Goal: Transaction & Acquisition: Purchase product/service

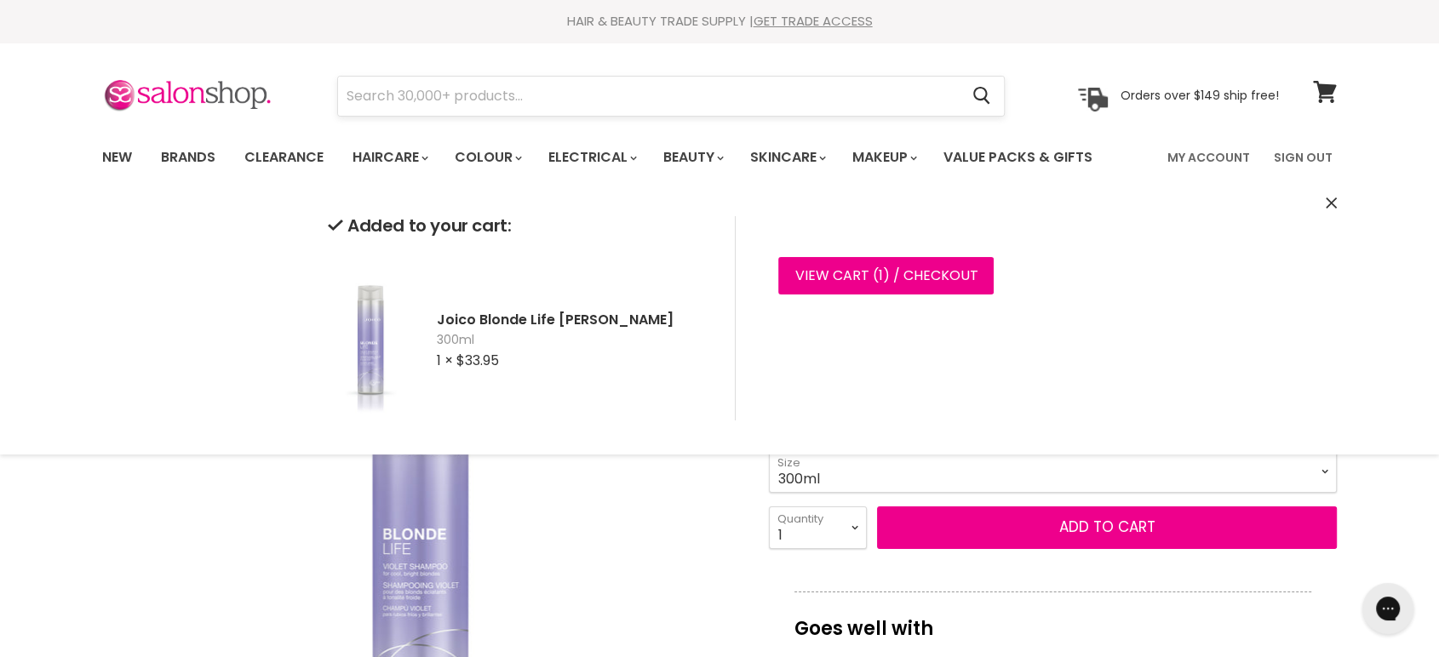
click at [497, 97] on input "Search" at bounding box center [648, 96] width 621 height 39
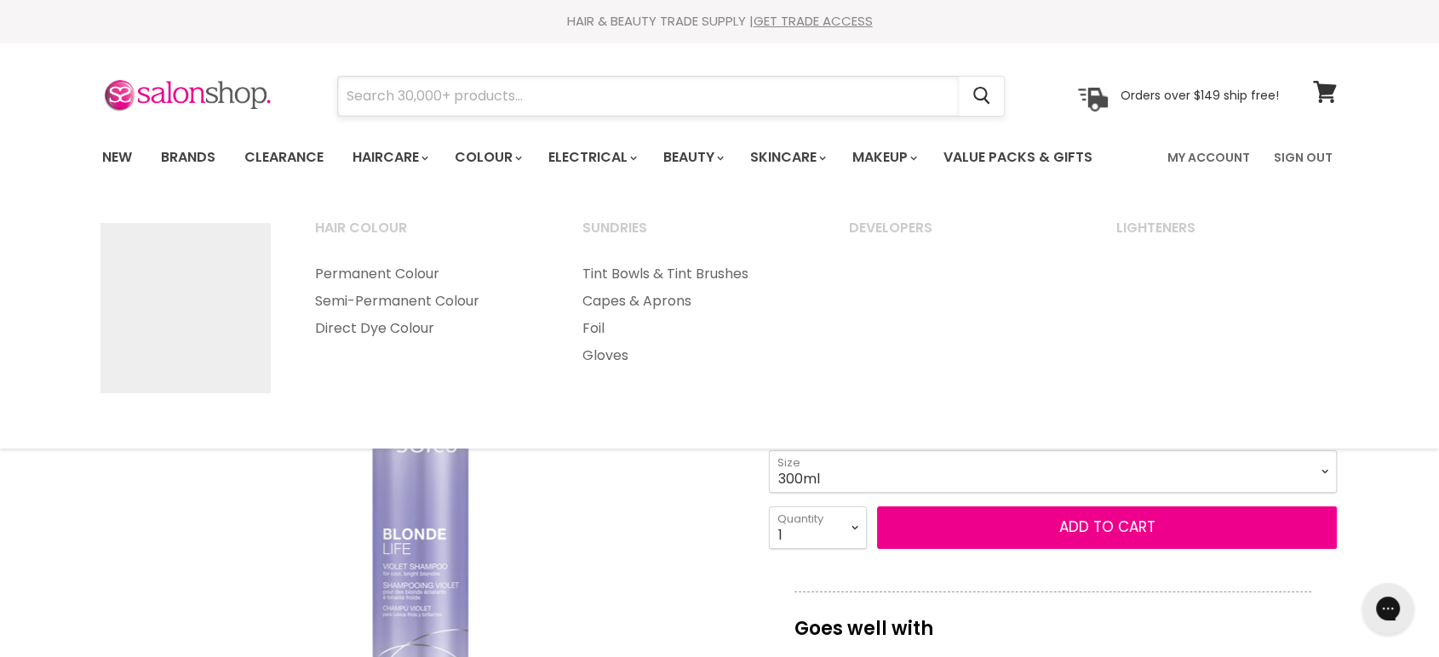
click at [497, 100] on input "Search" at bounding box center [648, 96] width 621 height 39
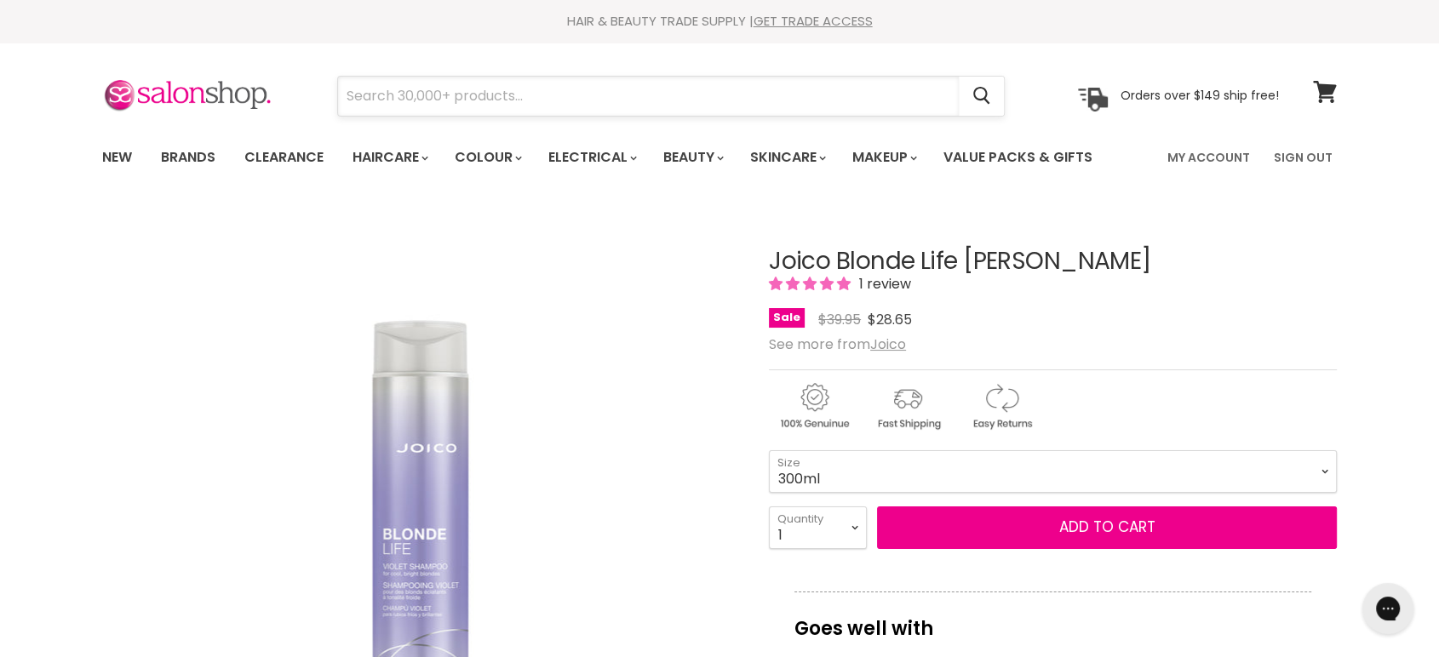
paste input "Joico Blonde Life [PERSON_NAME]"
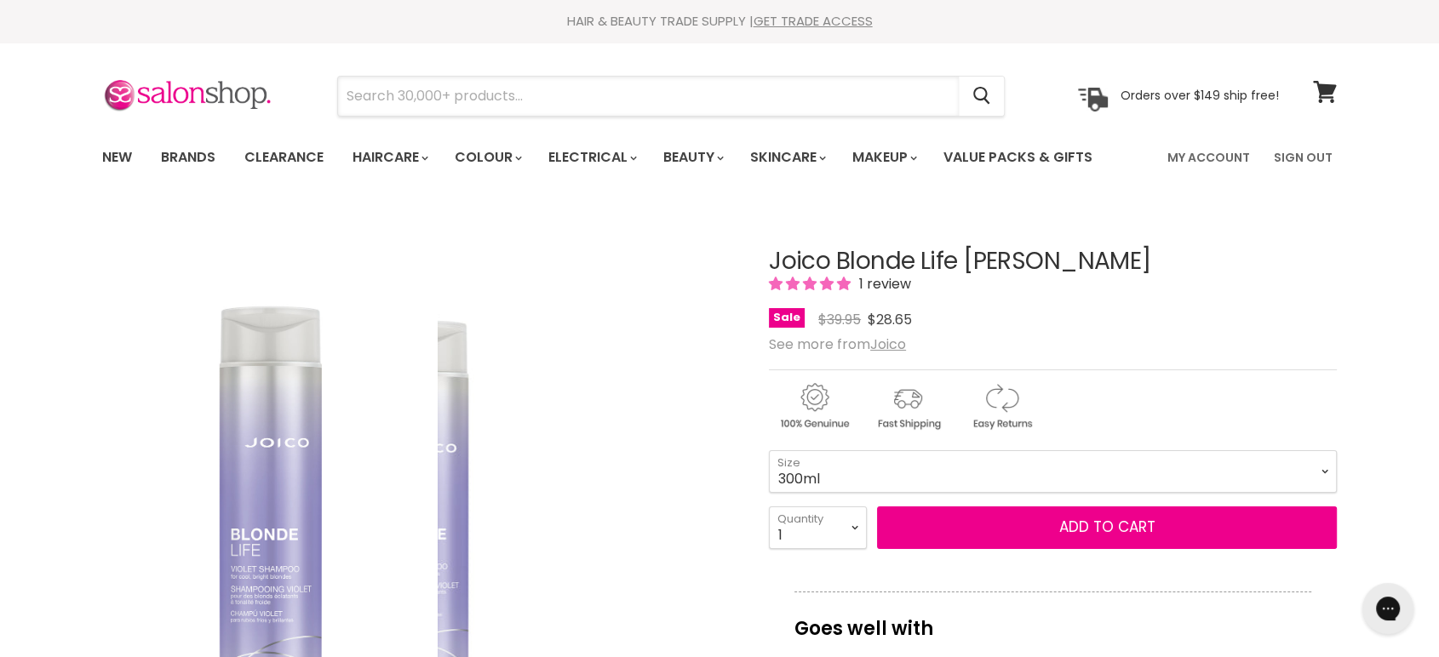
type input "Joico Blonde Life [PERSON_NAME]"
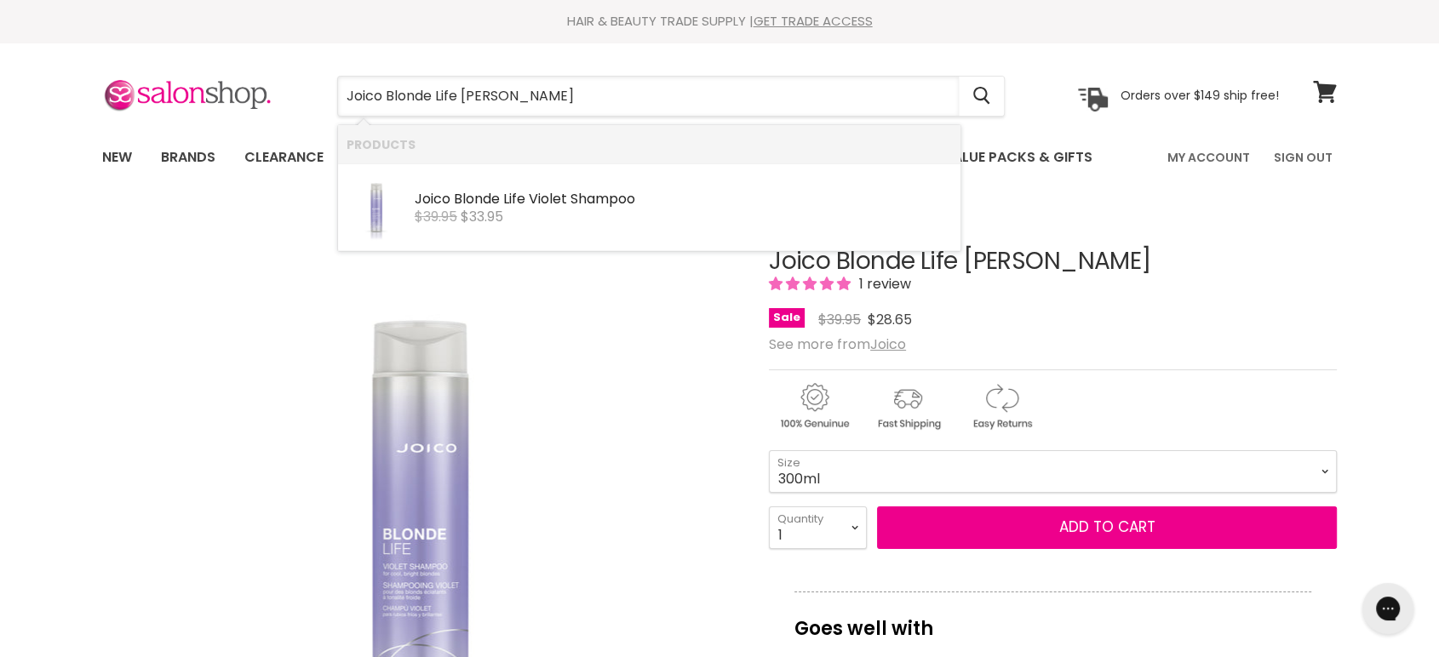
drag, startPoint x: 632, startPoint y: 93, endPoint x: 293, endPoint y: 106, distance: 339.2
click at [293, 106] on div "Joico Blonde Life [PERSON_NAME] Cancel Orders over $149 ship free!" at bounding box center [690, 96] width 1177 height 39
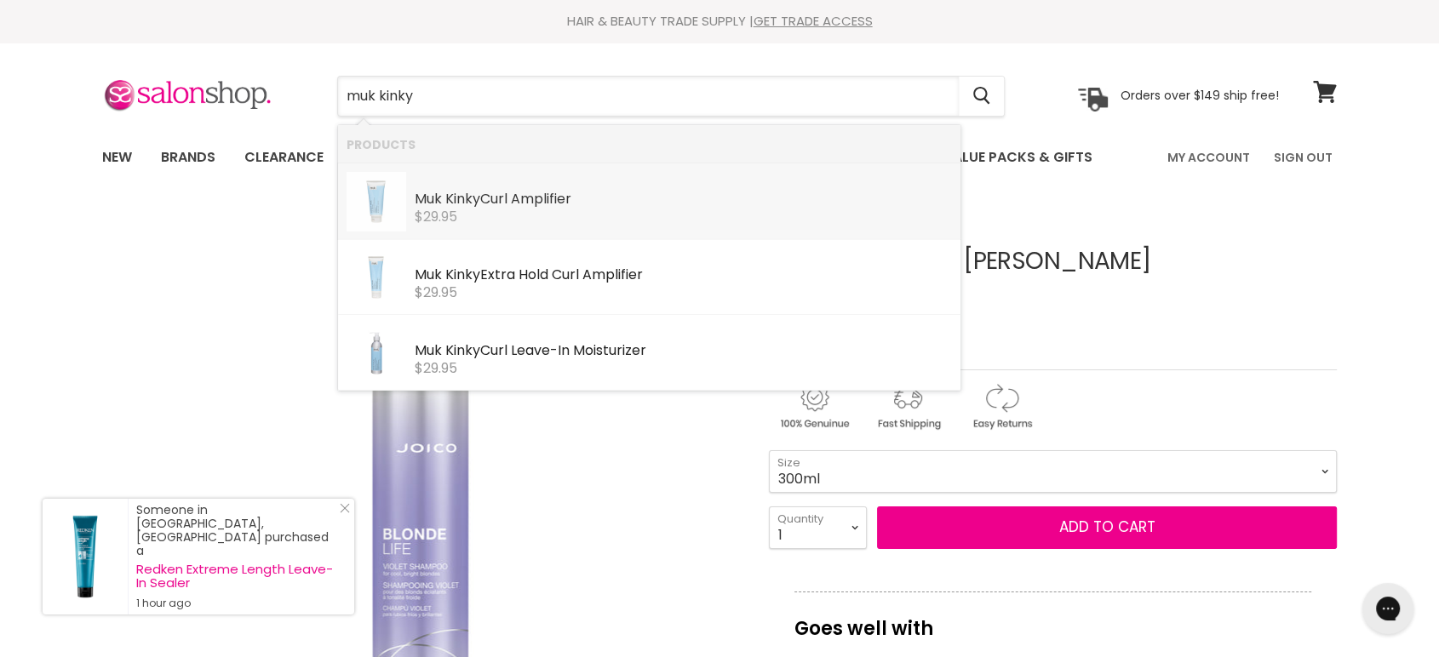
click at [477, 204] on b "Kinky" at bounding box center [462, 199] width 35 height 20
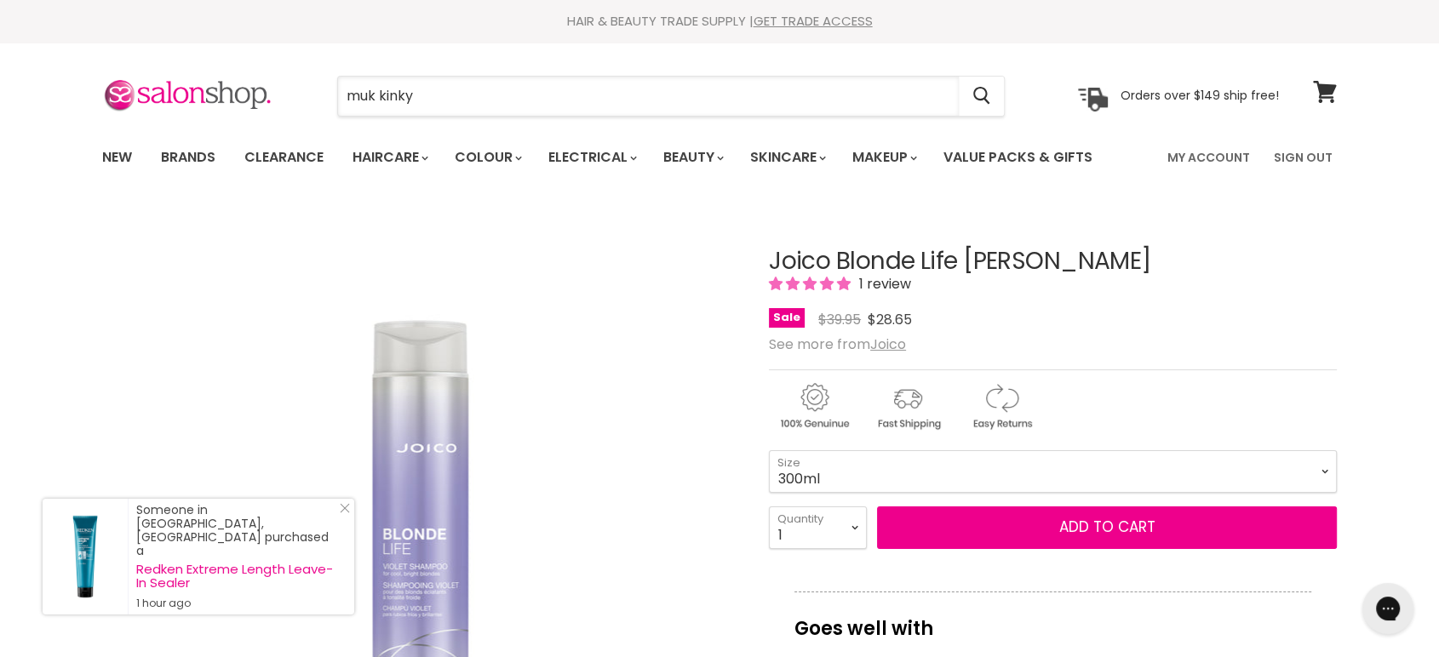
type input "muk kinky"
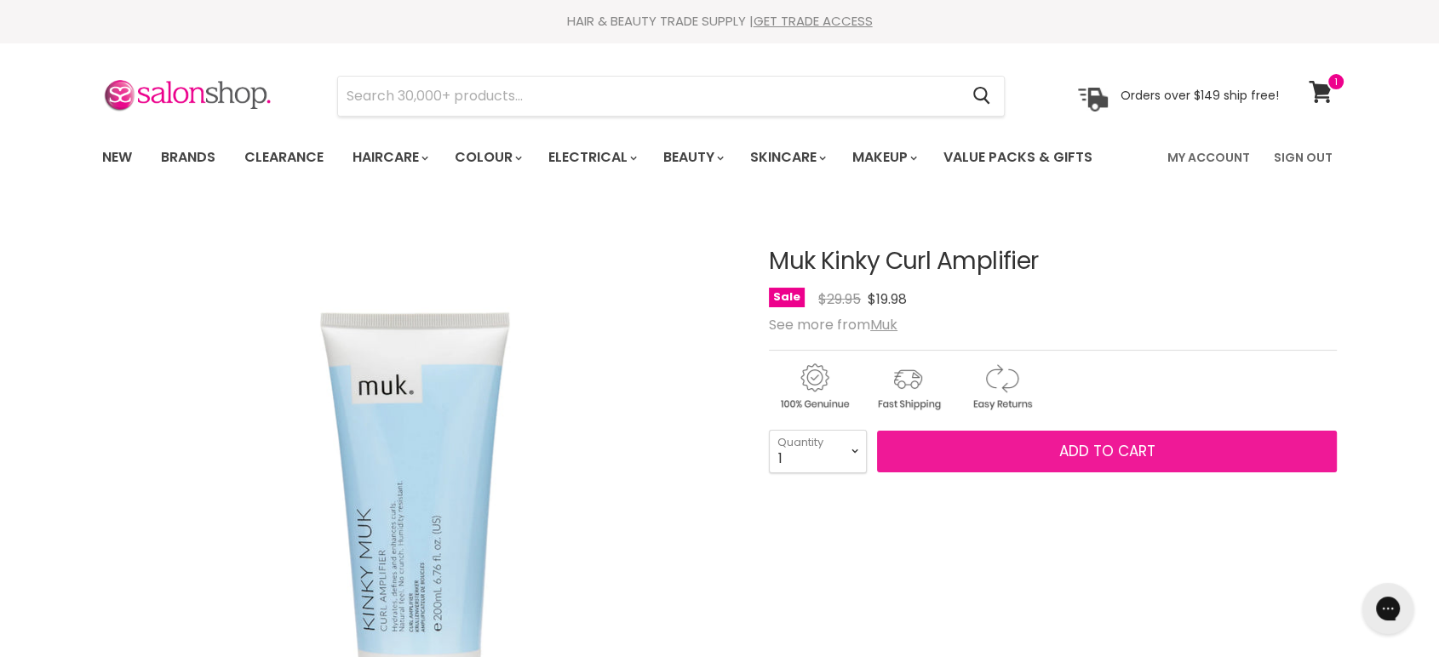
click at [1147, 457] on span "Add to cart" at bounding box center [1107, 451] width 96 height 20
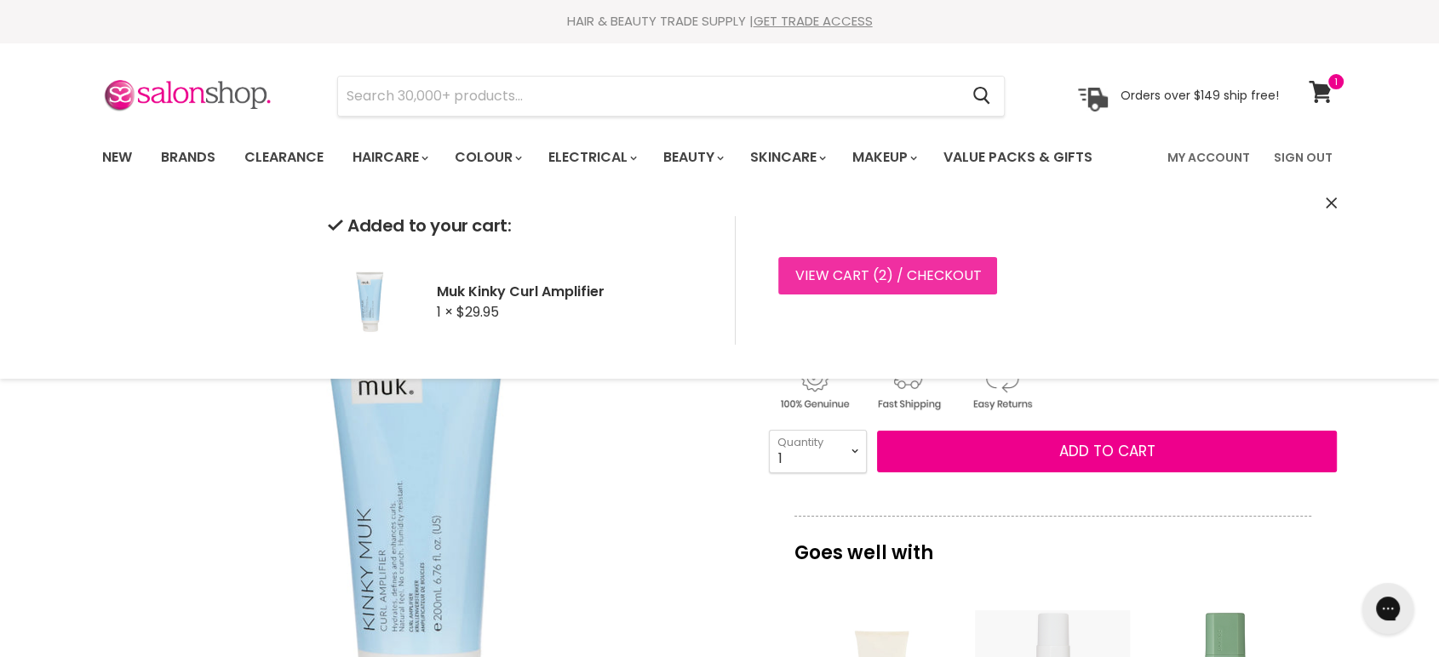
click at [848, 283] on link "View cart ( 2 ) / Checkout" at bounding box center [887, 275] width 219 height 37
